Goal: Task Accomplishment & Management: Use online tool/utility

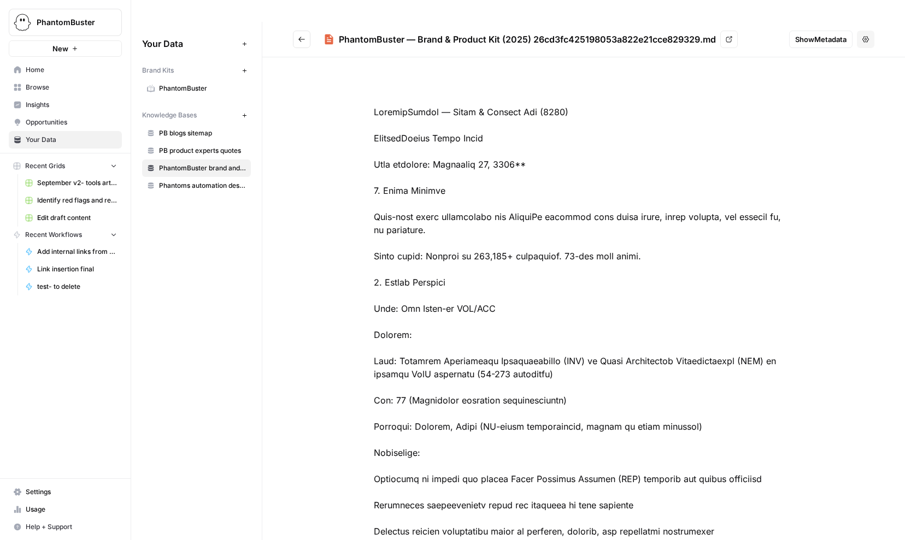
click at [240, 109] on button "New" at bounding box center [244, 115] width 13 height 13
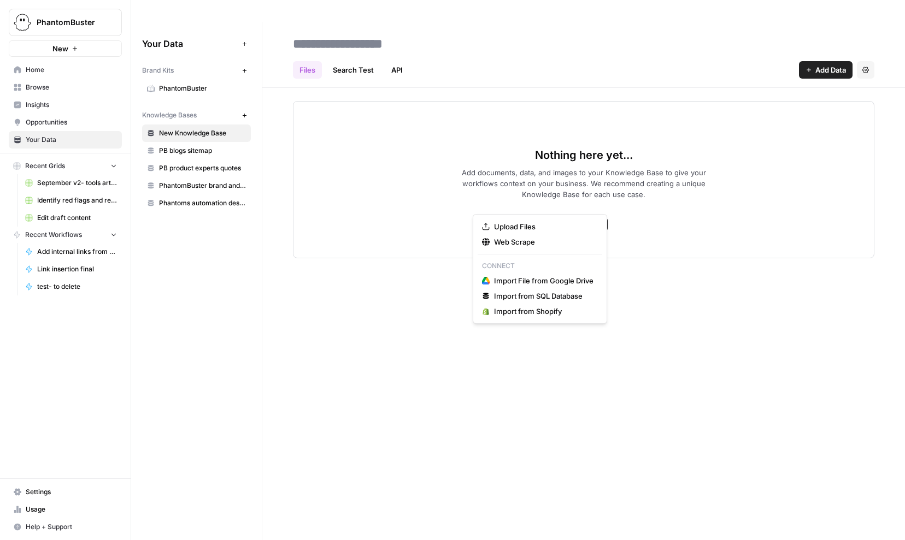
click at [594, 220] on span "Add Data" at bounding box center [588, 225] width 29 height 10
click at [510, 227] on span "Upload Files" at bounding box center [543, 226] width 99 height 11
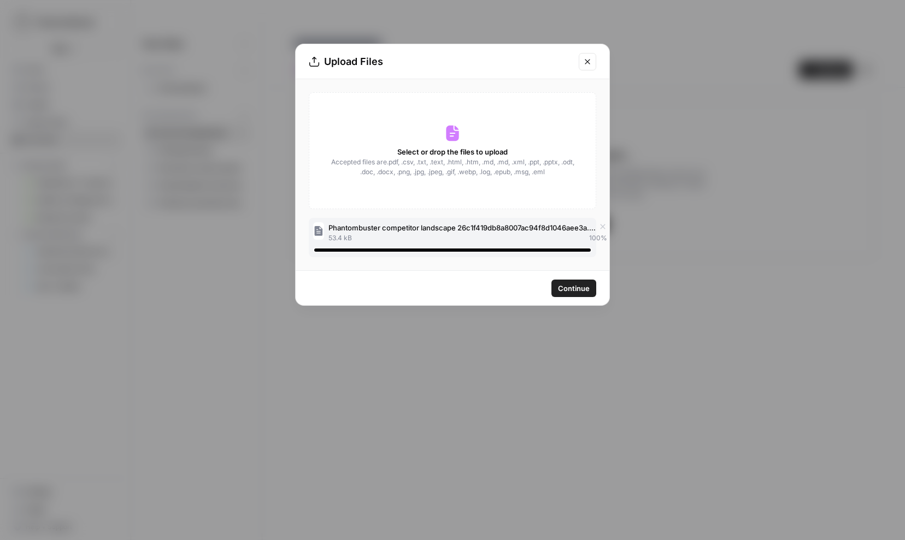
click at [569, 286] on span "Continue" at bounding box center [574, 288] width 32 height 11
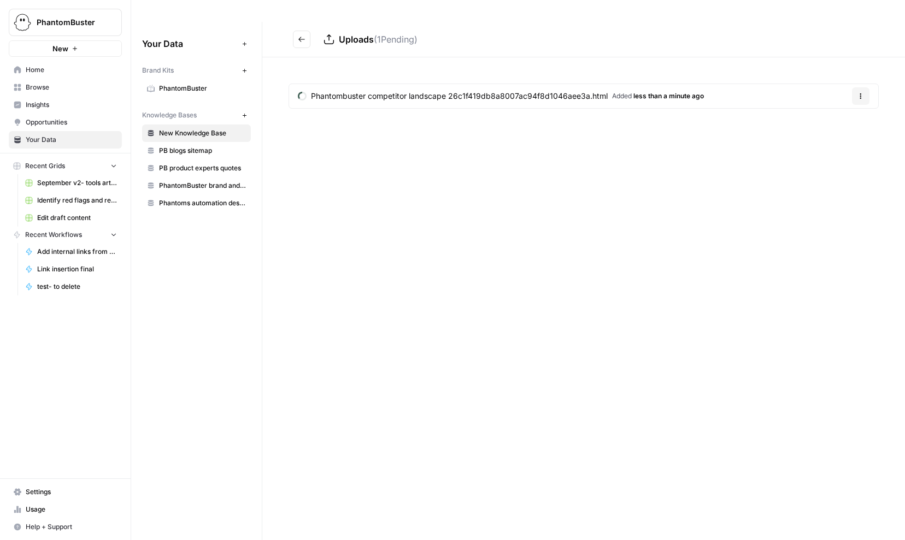
click at [188, 128] on span "New Knowledge Base" at bounding box center [202, 133] width 87 height 10
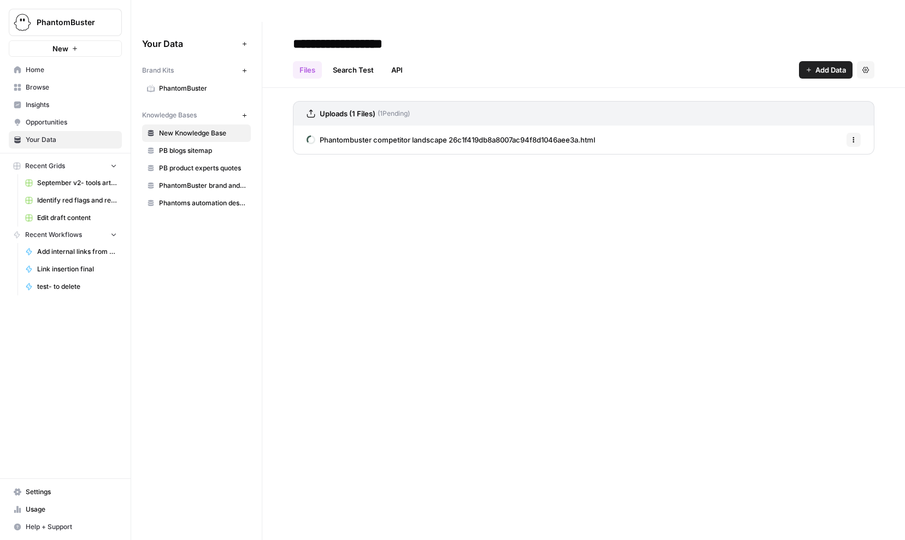
click at [382, 33] on input "**********" at bounding box center [376, 44] width 175 height 22
type input "**********"
click at [612, 52] on div "Files Search Test API Add Data Settings" at bounding box center [583, 65] width 581 height 26
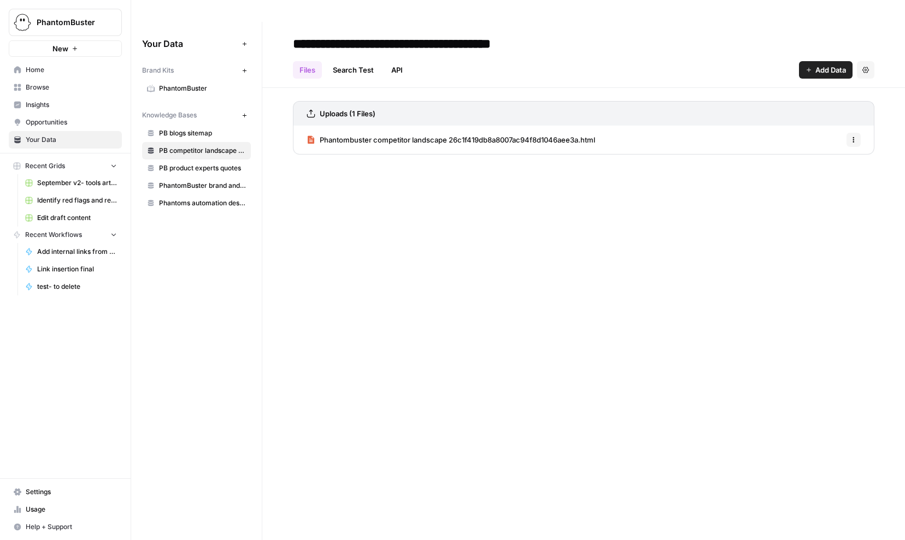
click at [39, 87] on span "Browse" at bounding box center [71, 88] width 91 height 10
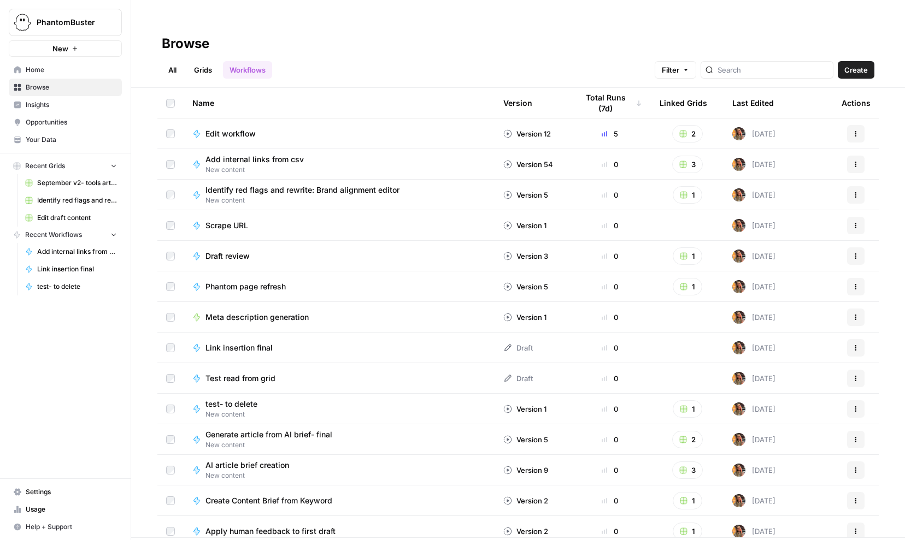
click at [198, 61] on link "Grids" at bounding box center [202, 69] width 31 height 17
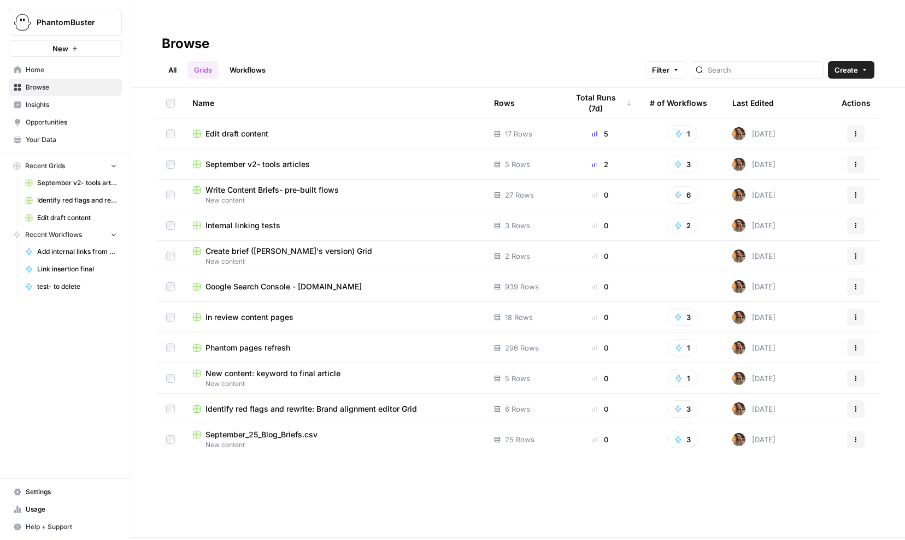
click at [236, 430] on span "September_25_Blog_Briefs.csv" at bounding box center [261, 435] width 112 height 11
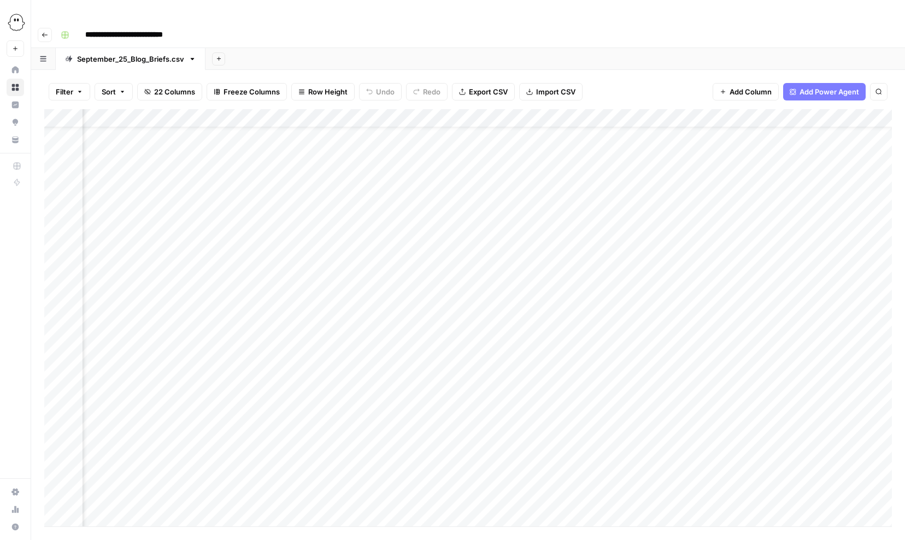
scroll to position [83, 174]
click at [248, 439] on div "Add Column" at bounding box center [468, 318] width 848 height 418
click at [248, 439] on textarea "**********" at bounding box center [312, 446] width 219 height 26
click at [253, 366] on div "Add Column" at bounding box center [468, 318] width 848 height 418
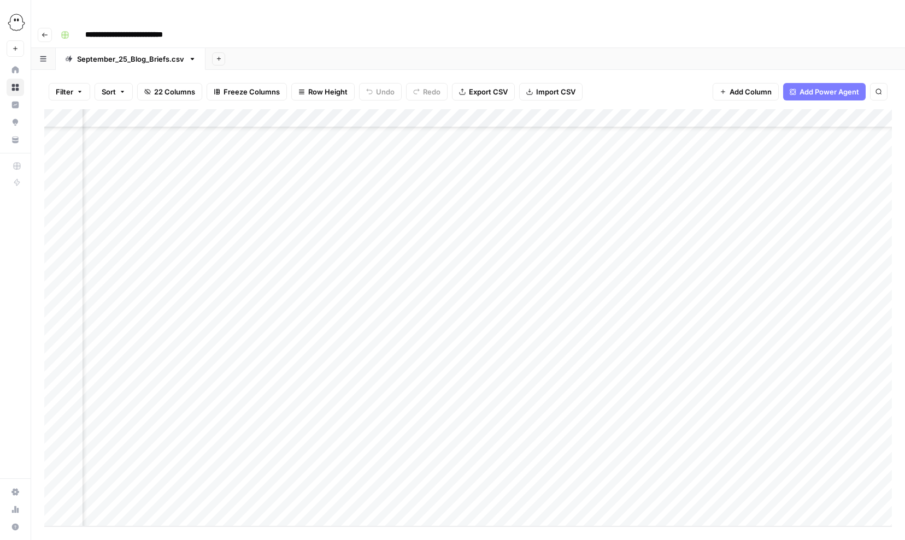
click at [253, 366] on div "Add Column" at bounding box center [468, 318] width 848 height 418
click at [497, 220] on div "Add Column" at bounding box center [468, 318] width 848 height 418
click at [721, 385] on div "Add Column" at bounding box center [468, 318] width 848 height 418
drag, startPoint x: 766, startPoint y: 97, endPoint x: 803, endPoint y: 97, distance: 37.7
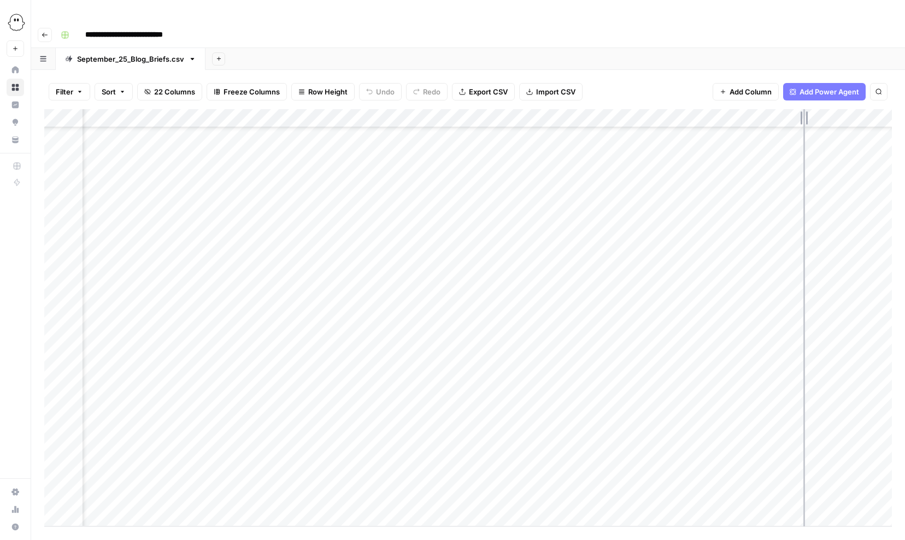
click at [803, 109] on div "Add Column" at bounding box center [468, 318] width 848 height 418
click at [557, 484] on div "Add Column" at bounding box center [468, 318] width 848 height 418
drag, startPoint x: 318, startPoint y: 93, endPoint x: 490, endPoint y: 95, distance: 172.7
click at [490, 109] on div "Add Column" at bounding box center [468, 318] width 848 height 418
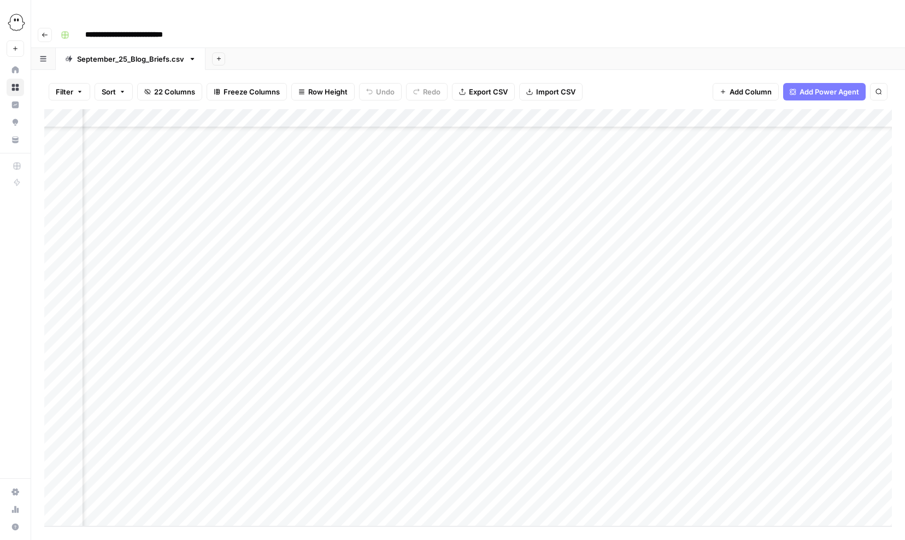
click at [281, 232] on div "Add Column" at bounding box center [468, 318] width 848 height 418
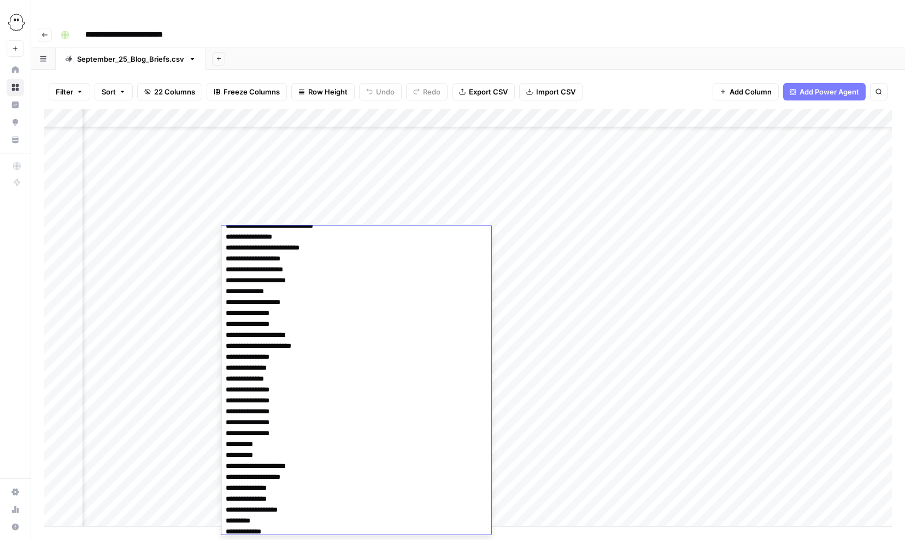
scroll to position [0, 0]
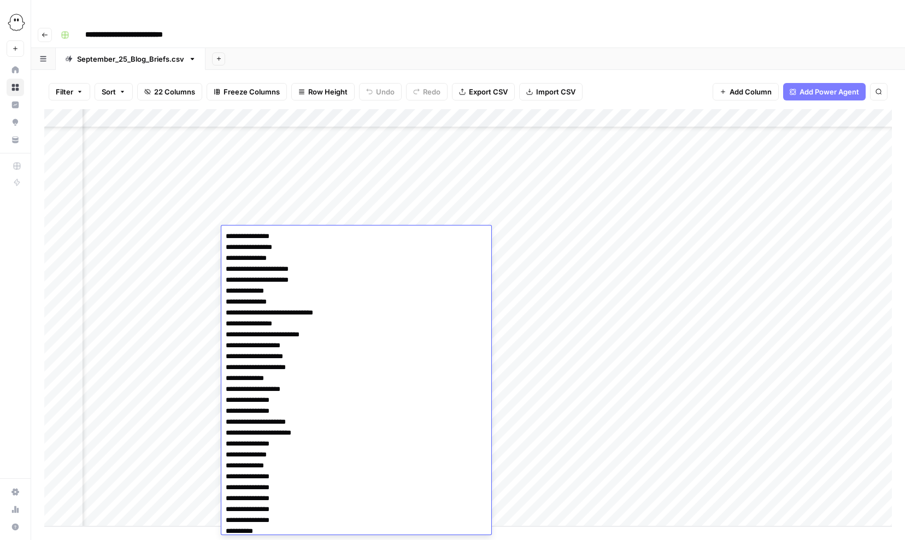
drag, startPoint x: 286, startPoint y: 238, endPoint x: 218, endPoint y: 238, distance: 68.3
click at [218, 238] on body "**********" at bounding box center [452, 270] width 905 height 540
click at [303, 181] on div "Add Column" at bounding box center [468, 318] width 848 height 418
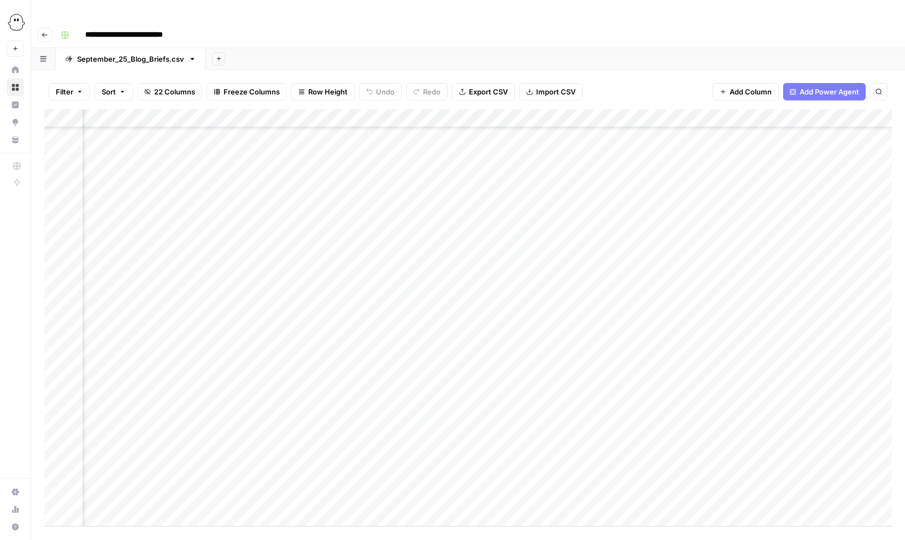
click at [292, 239] on div "Add Column" at bounding box center [468, 318] width 848 height 418
click at [664, 232] on div "Add Column" at bounding box center [468, 318] width 848 height 418
click at [372, 330] on div "Add Column" at bounding box center [468, 318] width 848 height 418
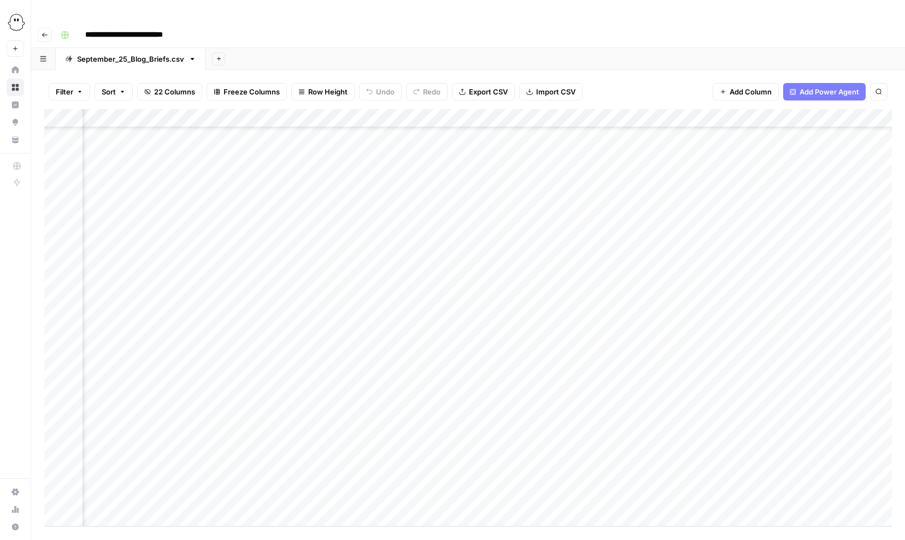
scroll to position [83, 1339]
click at [532, 331] on div "Add Column" at bounding box center [468, 318] width 848 height 418
click at [568, 368] on div "Add Column" at bounding box center [468, 318] width 848 height 418
click at [503, 198] on div "Add Column" at bounding box center [468, 318] width 848 height 418
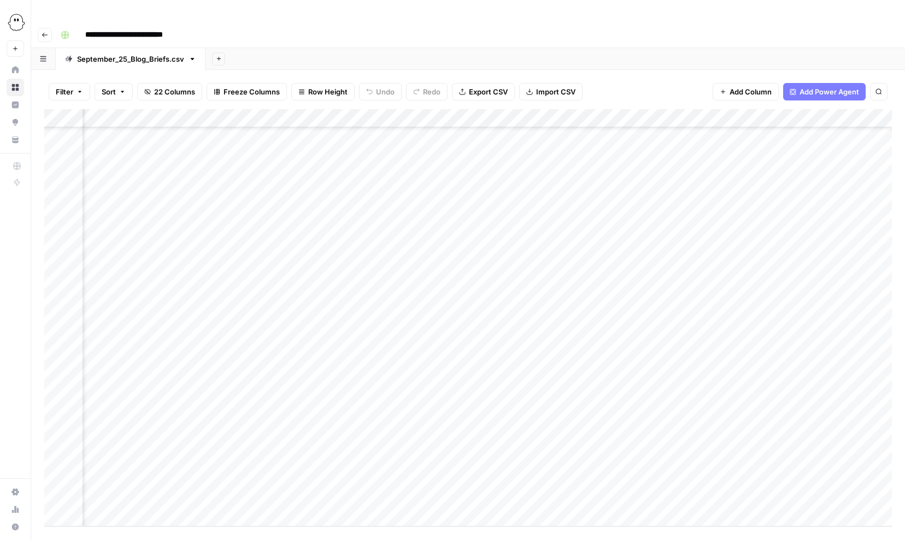
scroll to position [83, 318]
click at [380, 200] on div "Add Column" at bounding box center [468, 318] width 848 height 418
click at [558, 216] on div "Add Column" at bounding box center [468, 318] width 848 height 418
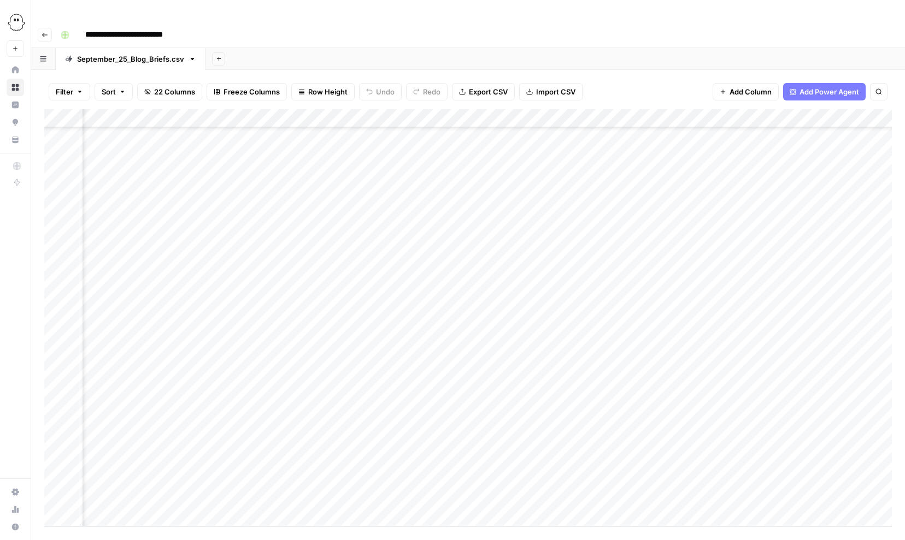
click at [384, 255] on div "Add Column" at bounding box center [468, 318] width 848 height 418
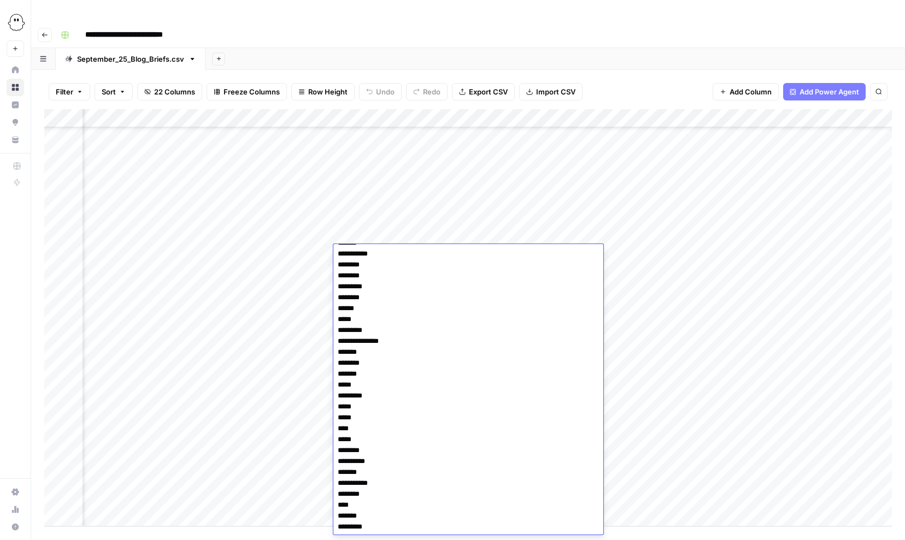
scroll to position [0, 0]
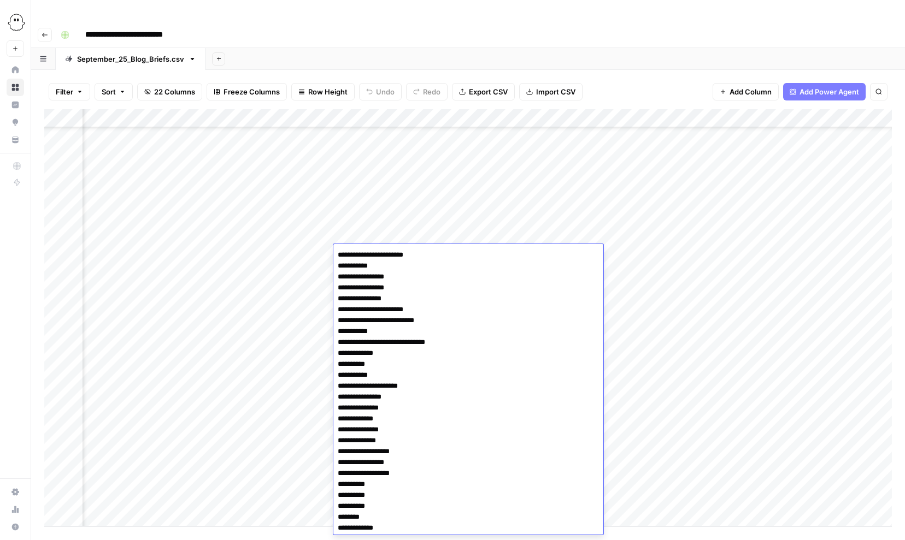
click at [669, 252] on div "Add Column" at bounding box center [468, 318] width 848 height 418
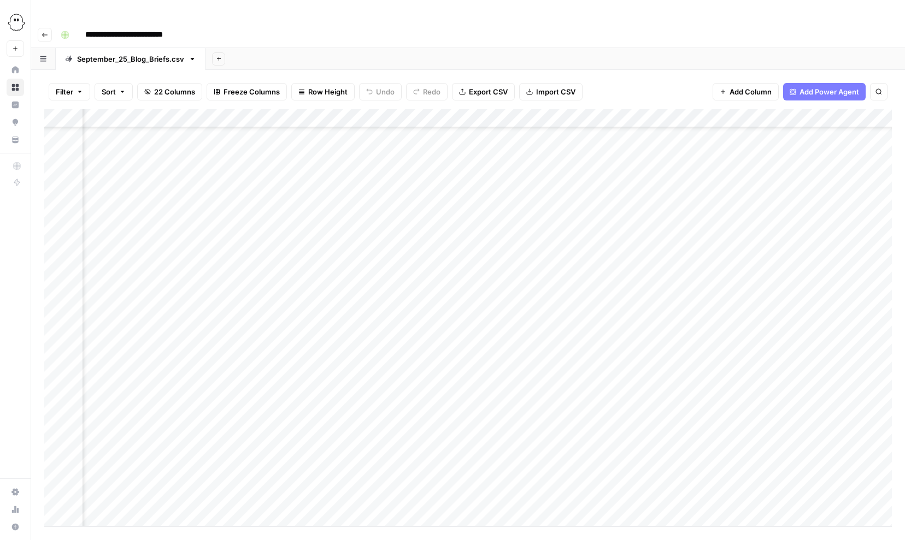
click at [403, 383] on div "Add Column" at bounding box center [468, 318] width 848 height 418
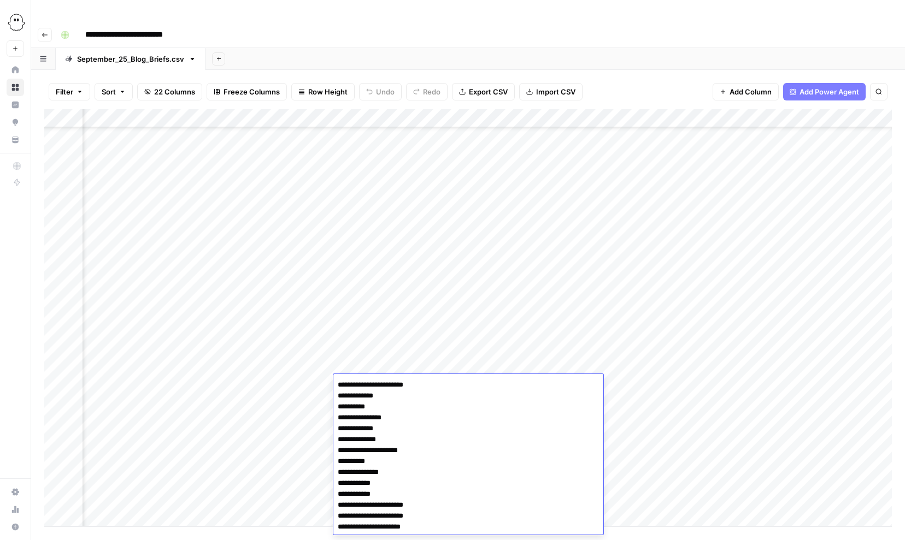
drag, startPoint x: 418, startPoint y: 387, endPoint x: 325, endPoint y: 387, distance: 92.9
click at [325, 387] on body "**********" at bounding box center [452, 270] width 905 height 540
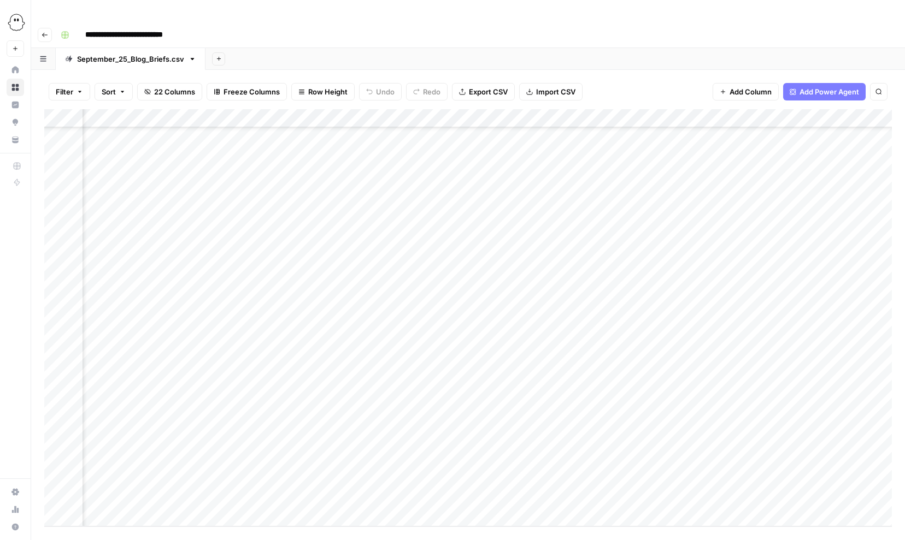
click at [707, 387] on div "Add Column" at bounding box center [468, 318] width 848 height 418
click at [709, 383] on div "Add Column" at bounding box center [468, 318] width 848 height 418
click at [595, 443] on div "Add Column" at bounding box center [468, 318] width 848 height 418
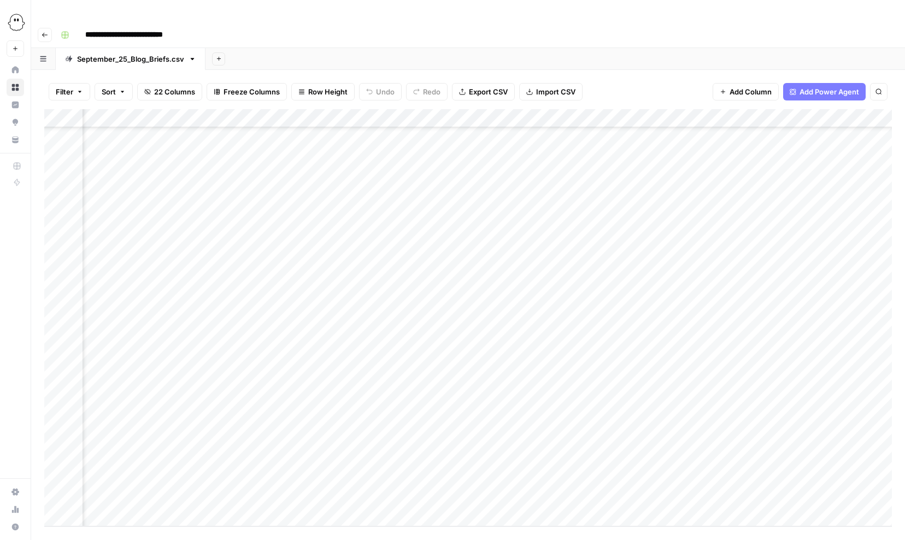
scroll to position [83, 1660]
click at [203, 308] on div "Add Column" at bounding box center [468, 318] width 848 height 418
click at [196, 310] on div "Add Column" at bounding box center [468, 318] width 848 height 418
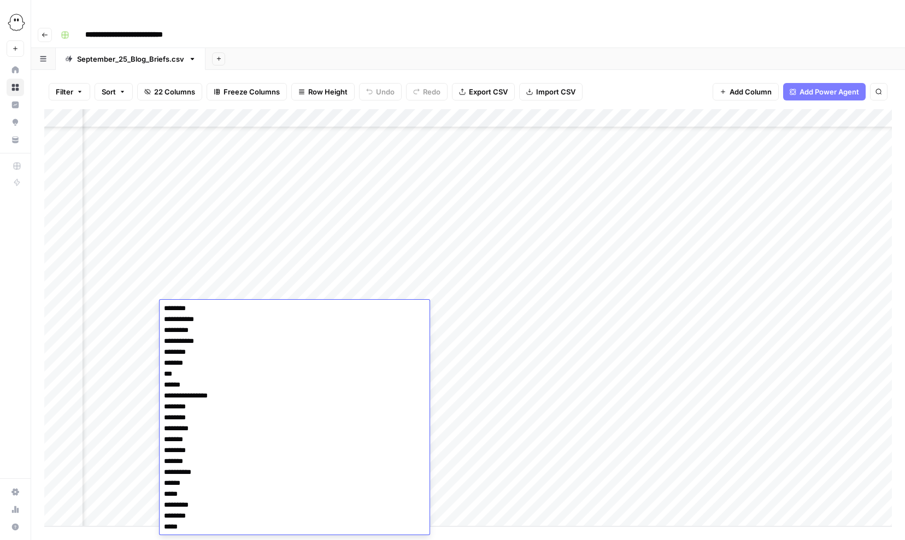
scroll to position [0, 0]
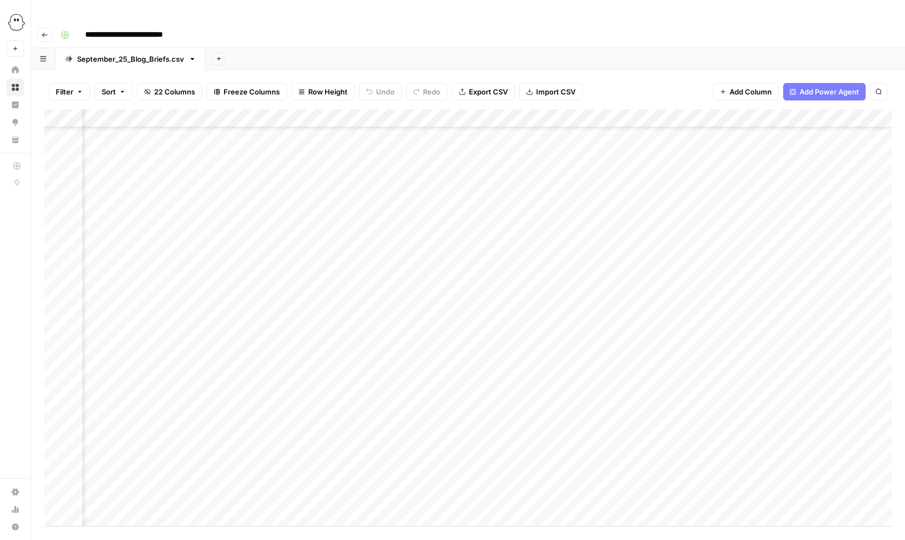
click at [468, 368] on div "Add Column" at bounding box center [468, 318] width 848 height 418
click at [481, 310] on div "Add Column" at bounding box center [468, 318] width 848 height 418
click at [454, 309] on div "Add Column" at bounding box center [468, 318] width 848 height 418
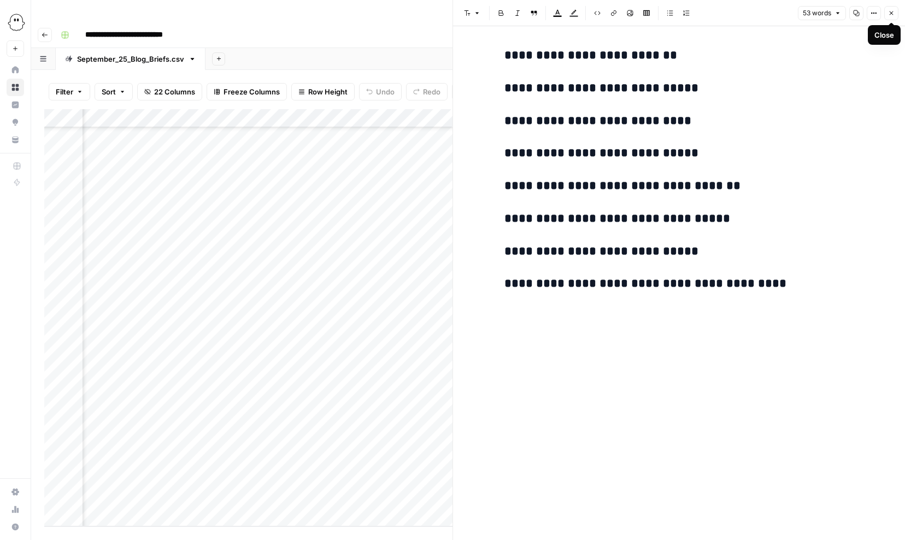
click at [891, 10] on icon "button" at bounding box center [891, 13] width 7 height 7
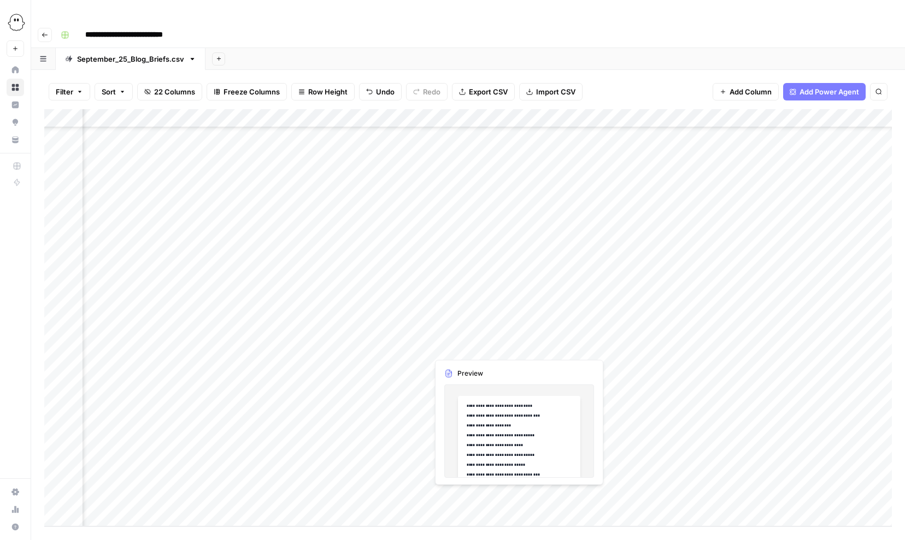
click at [338, 455] on div "Add Column" at bounding box center [468, 318] width 848 height 418
click at [322, 457] on div "Add Column" at bounding box center [468, 318] width 848 height 418
